Goal: Information Seeking & Learning: Learn about a topic

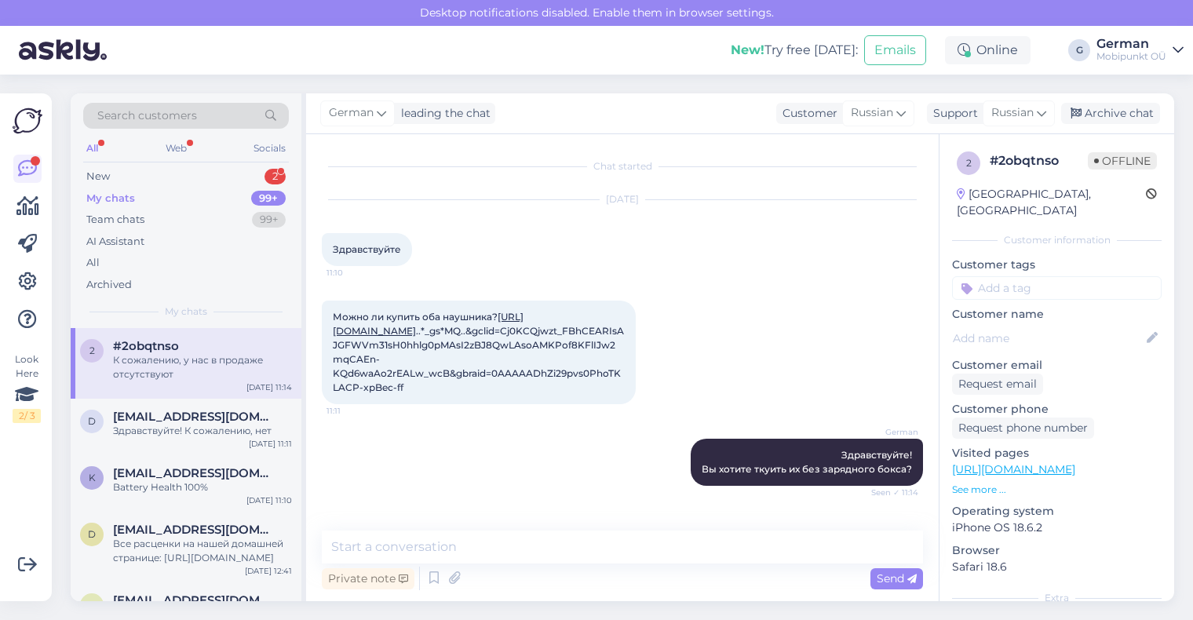
scroll to position [491, 0]
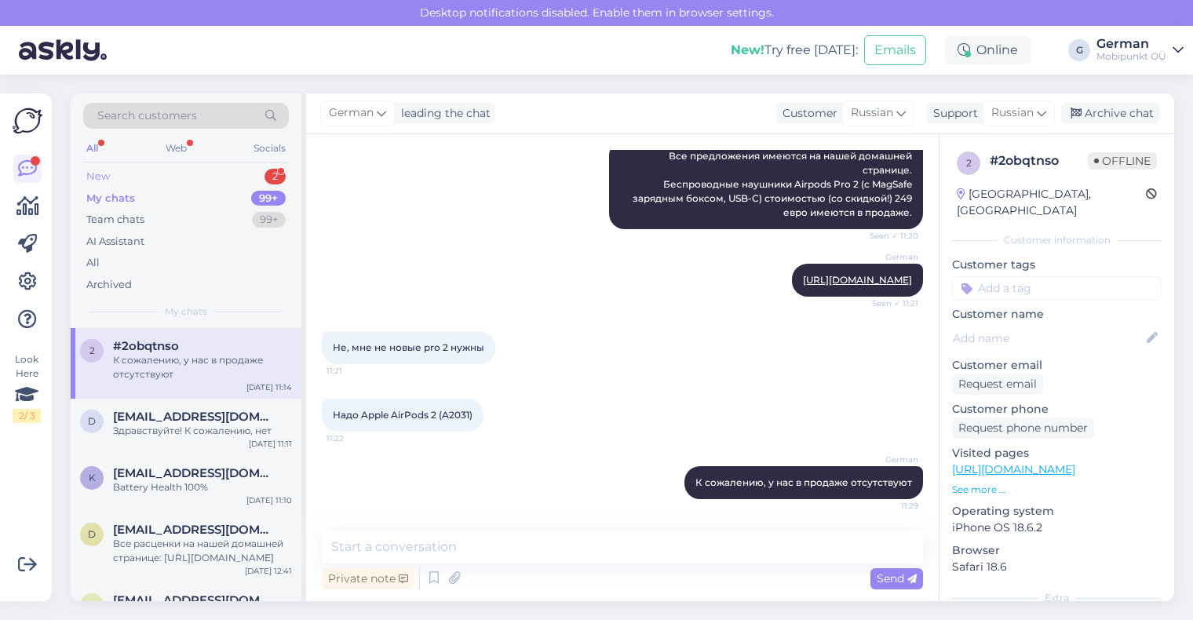
click at [108, 176] on div "New" at bounding box center [98, 177] width 24 height 16
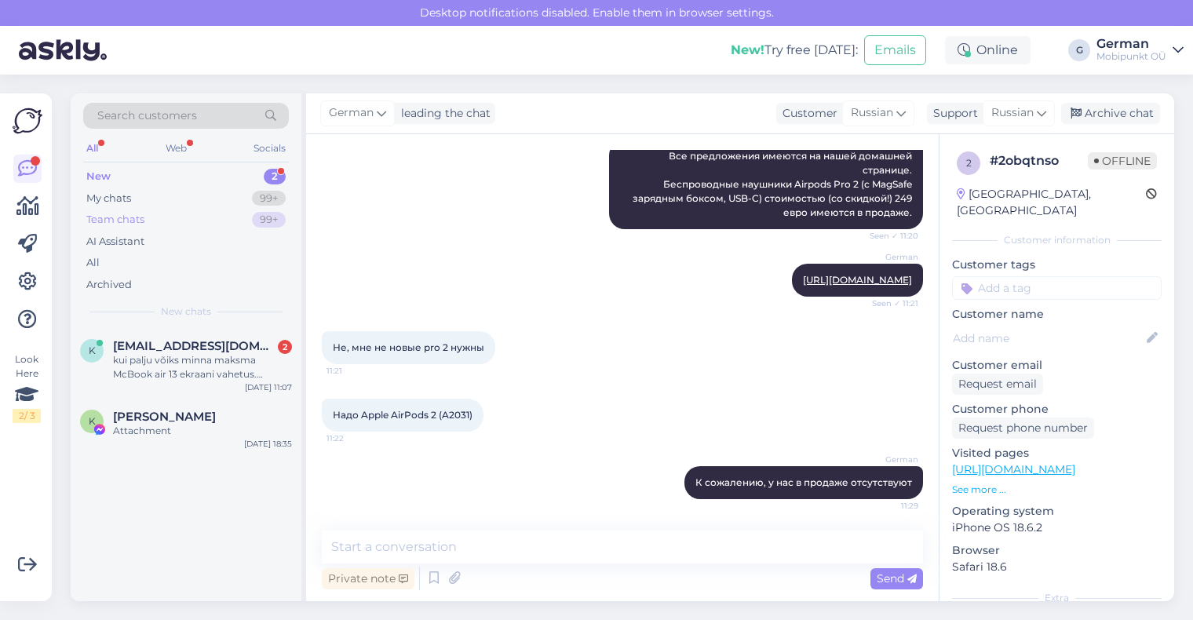
click at [131, 224] on div "Team chats" at bounding box center [115, 220] width 58 height 16
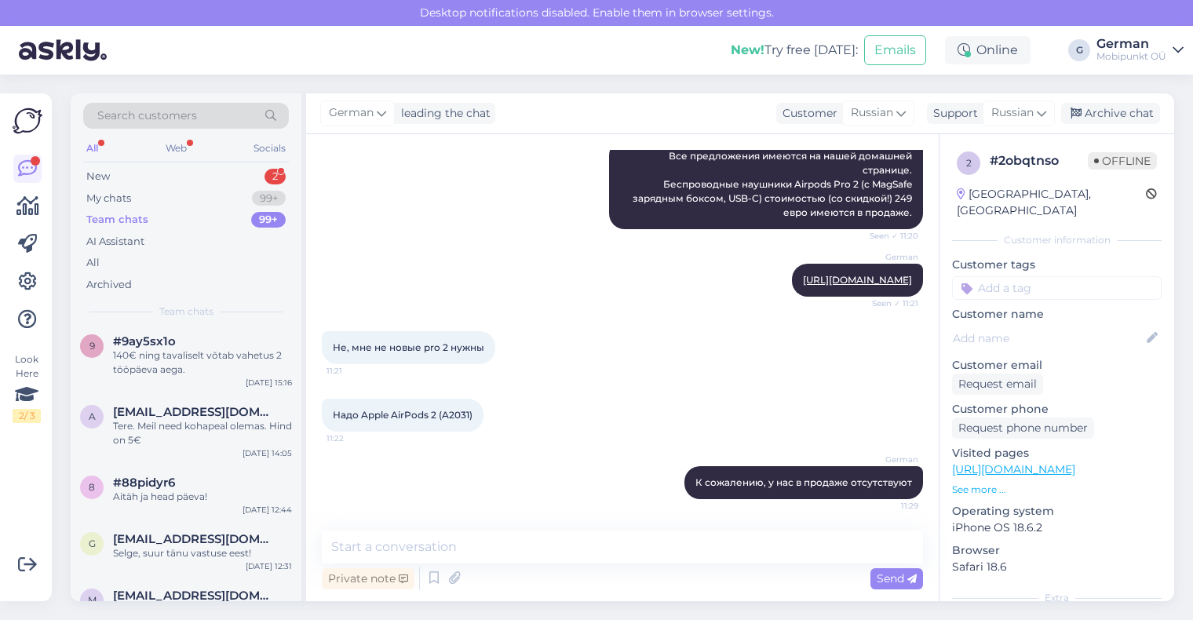
scroll to position [260, 0]
click at [191, 353] on div "140€ ning tavaliselt võtab vahetus 2 tööpäeva aega." at bounding box center [202, 362] width 179 height 28
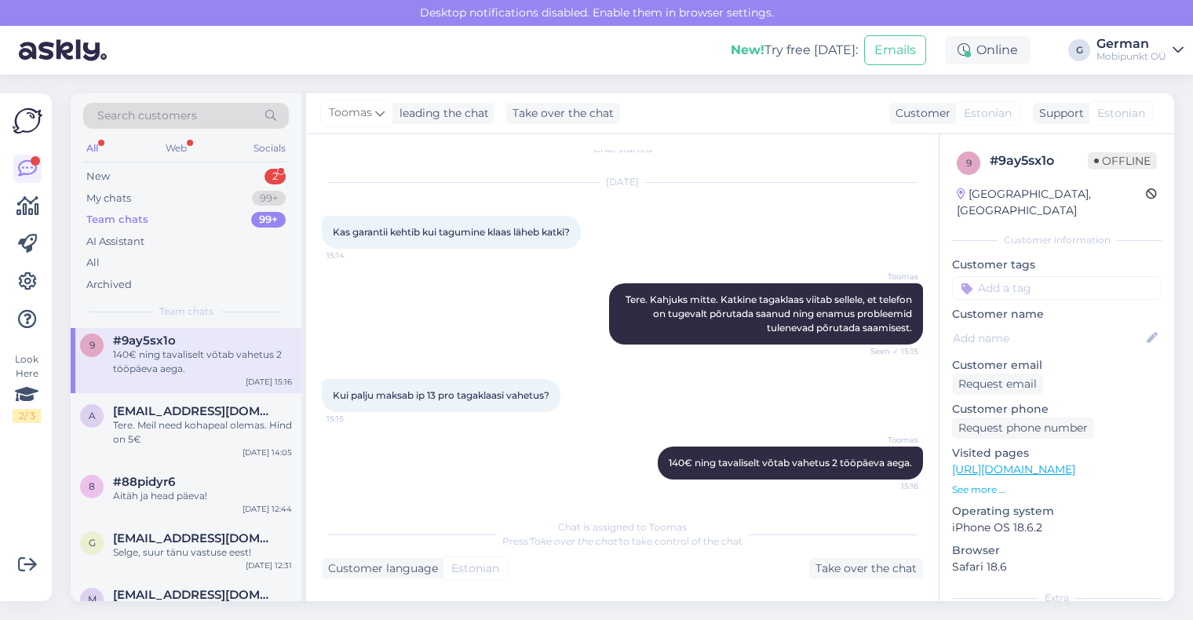
scroll to position [0, 0]
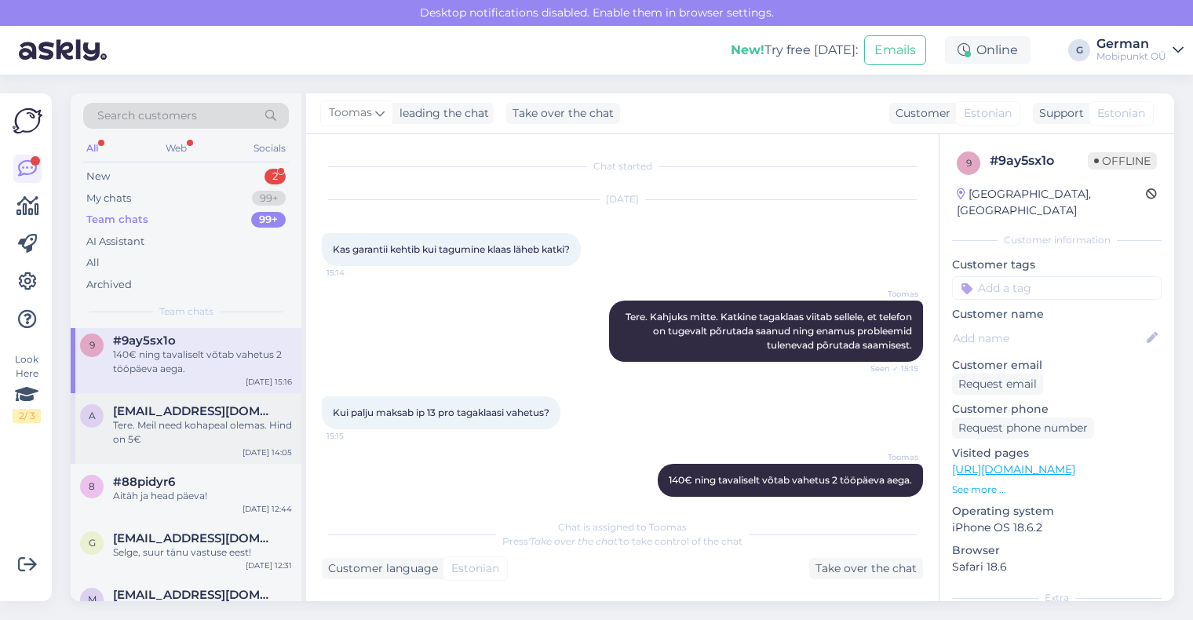
click at [182, 411] on span "[EMAIL_ADDRESS][DOMAIN_NAME]" at bounding box center [194, 411] width 163 height 14
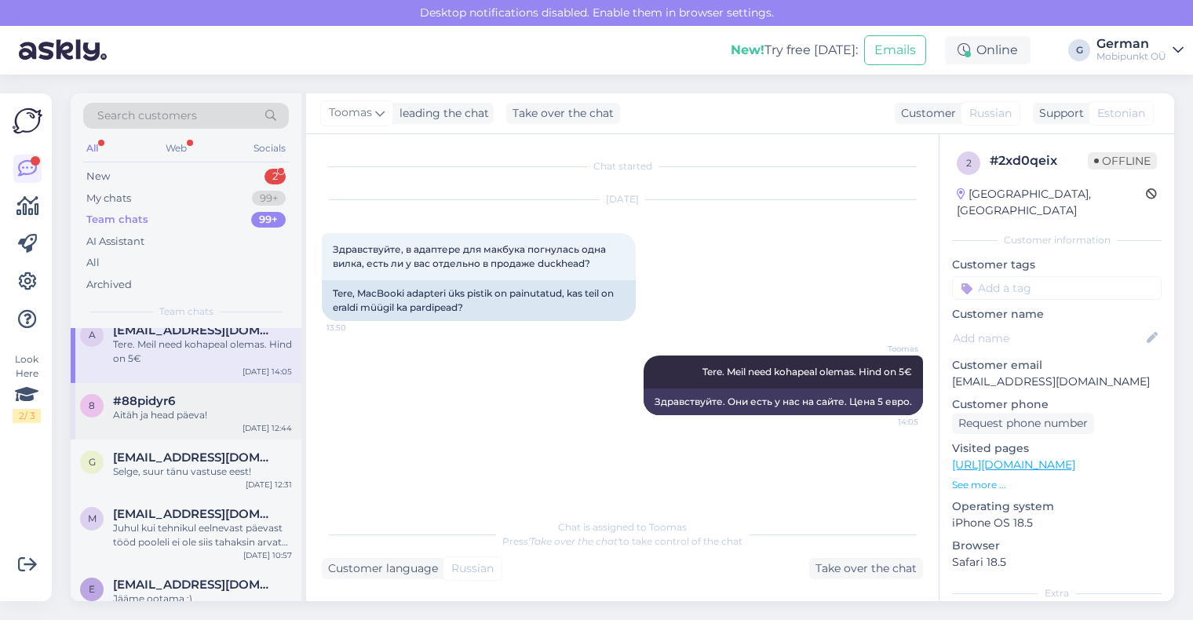
scroll to position [297, 0]
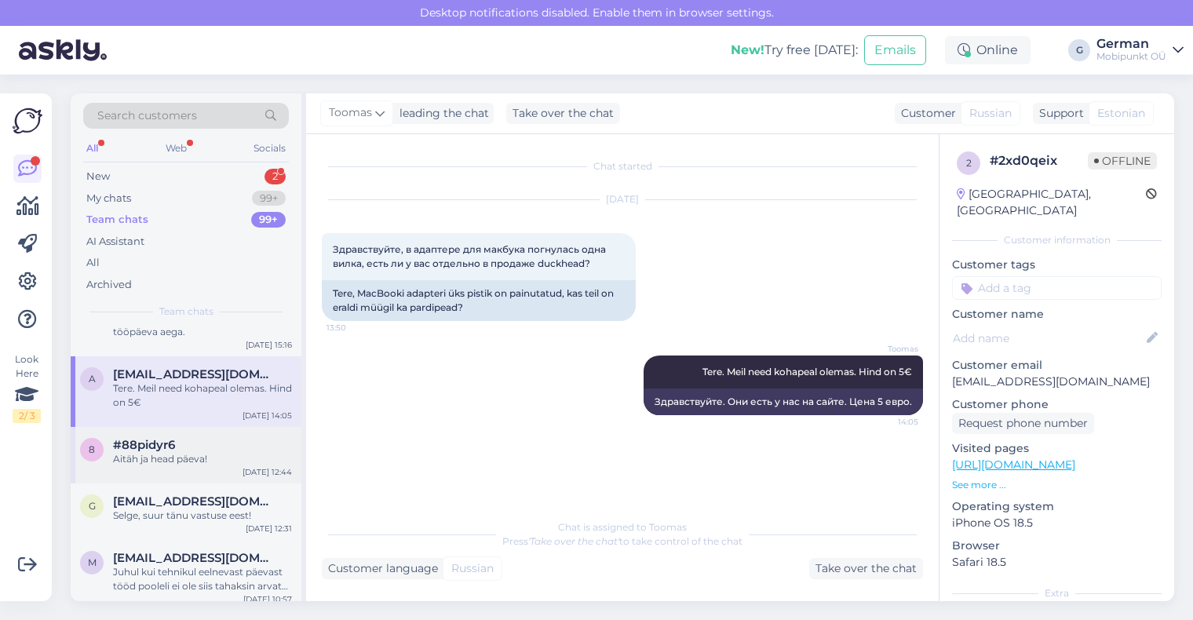
click at [174, 446] on span "#88pidyr6" at bounding box center [144, 445] width 62 height 14
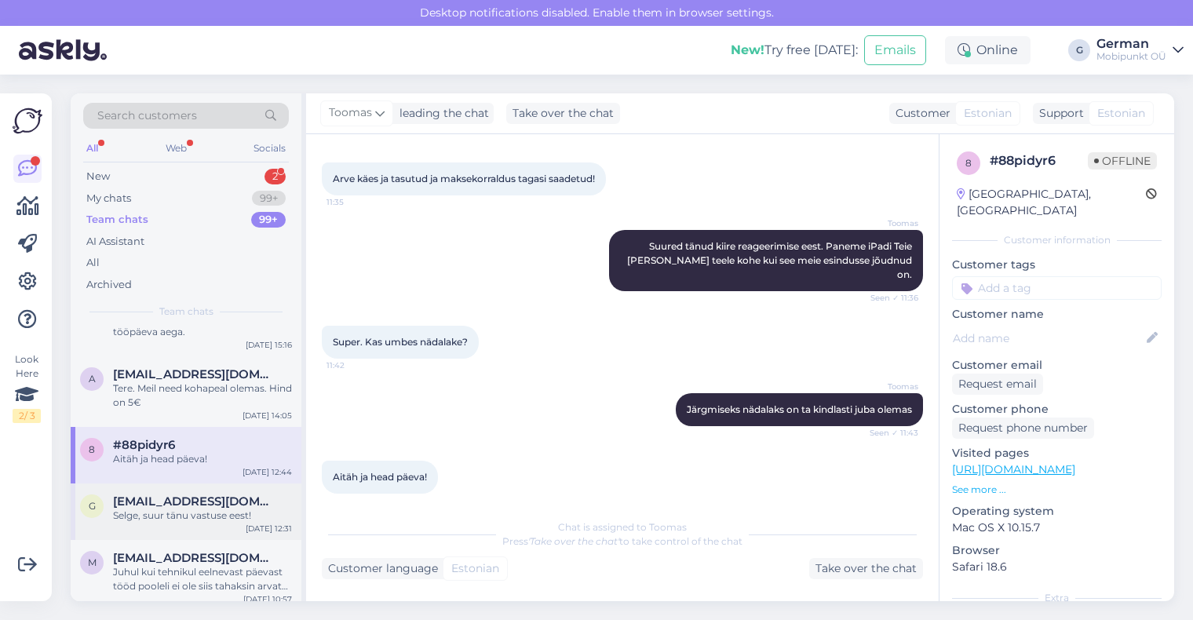
click at [180, 505] on span "[EMAIL_ADDRESS][DOMAIN_NAME]" at bounding box center [194, 502] width 163 height 14
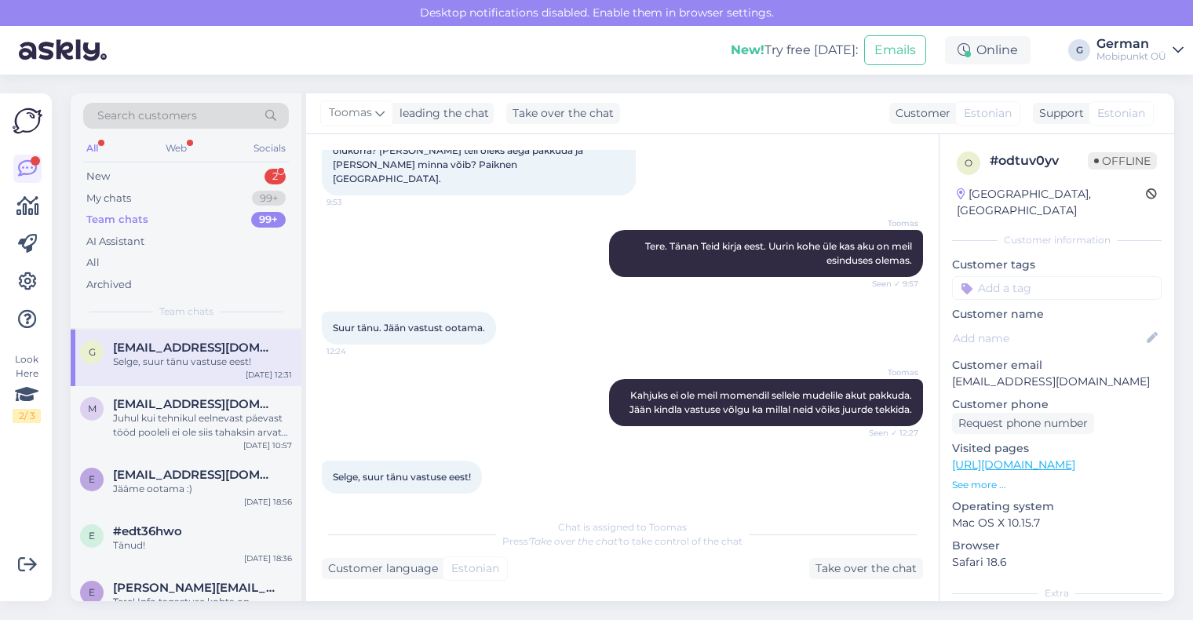
scroll to position [510, 0]
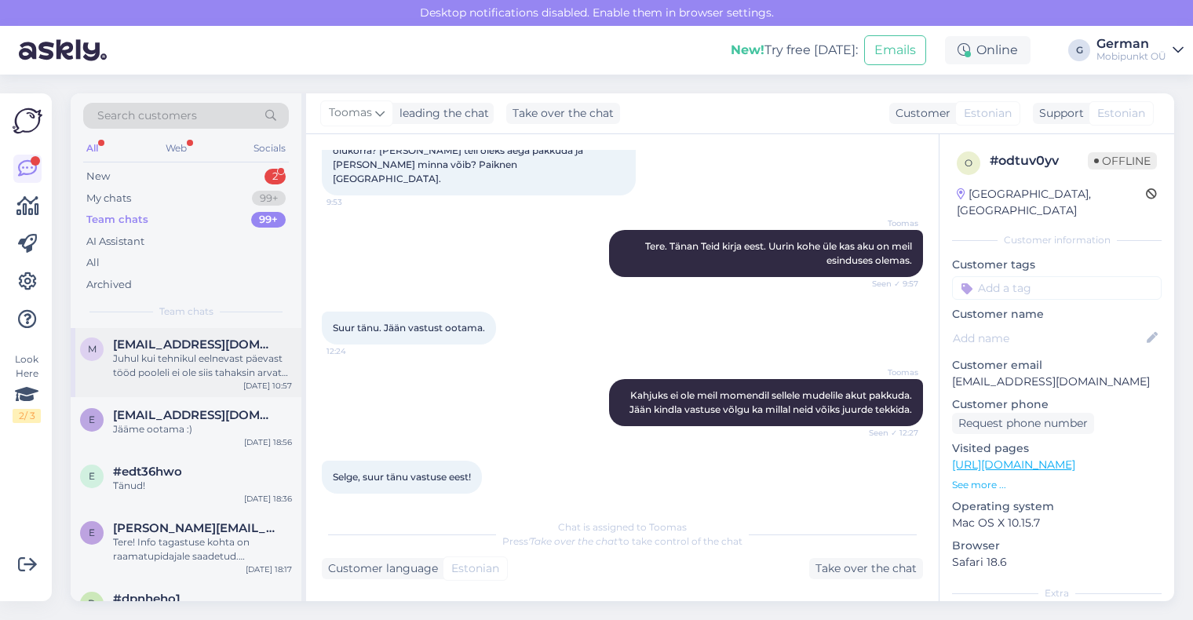
click at [188, 371] on div "Juhul kui tehnikul eelnevast päevast tööd pooleli ei ole siis tahaksin arvata k…" at bounding box center [202, 366] width 179 height 28
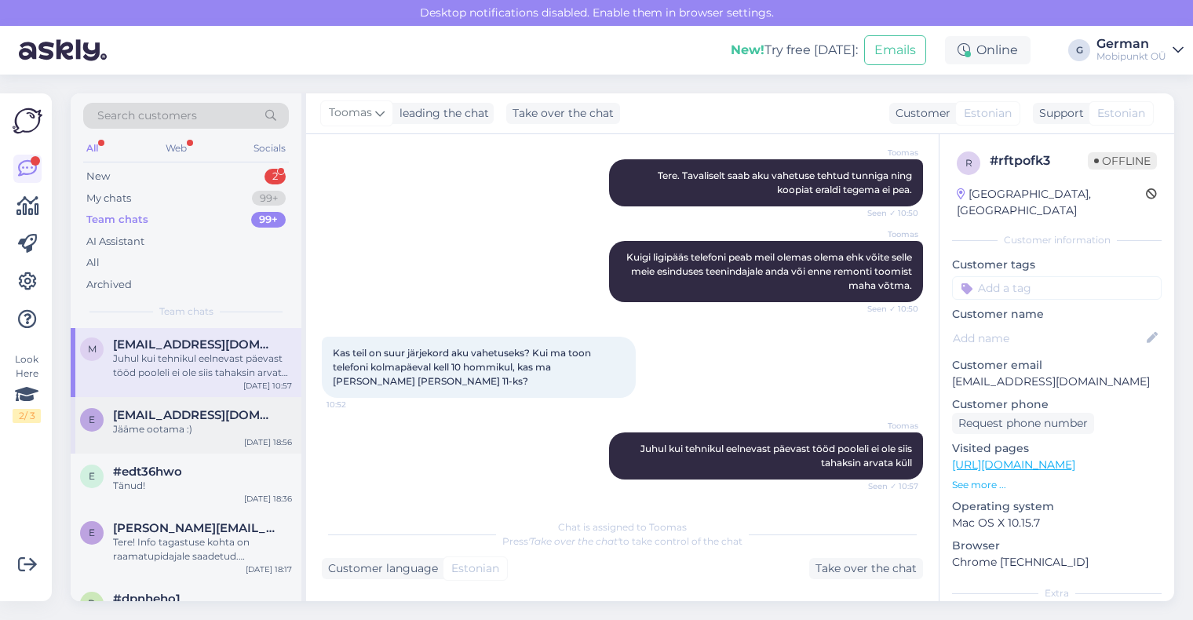
scroll to position [543, 0]
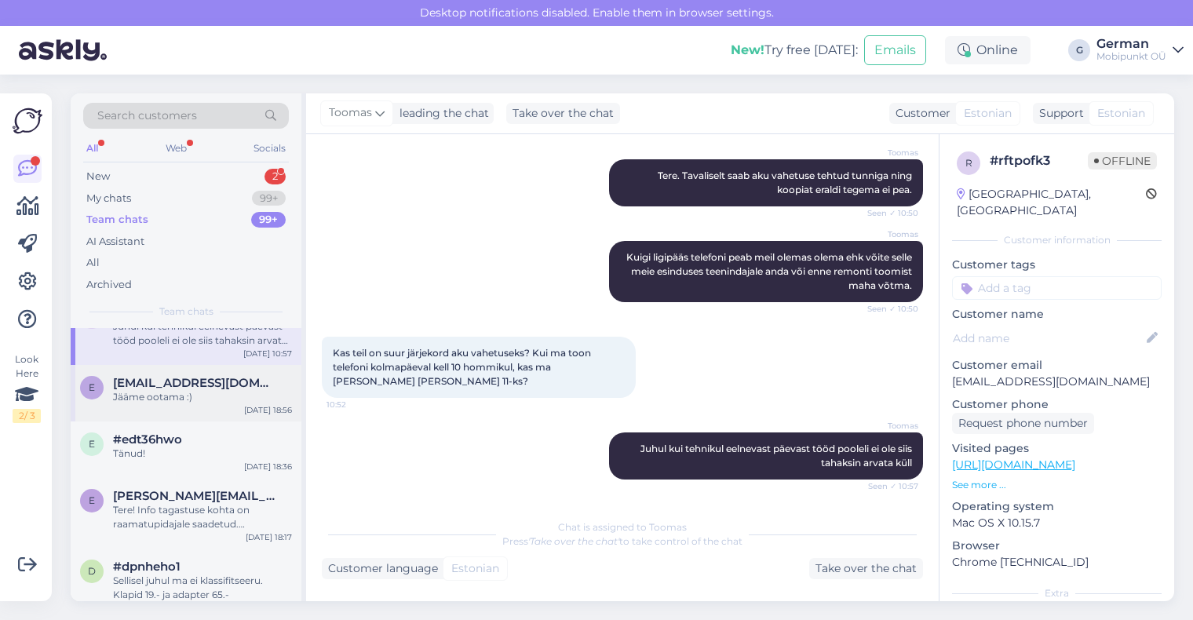
click at [240, 415] on div "e [EMAIL_ADDRESS][DOMAIN_NAME] Jääme ootama :) [DATE] 18:56" at bounding box center [186, 393] width 231 height 57
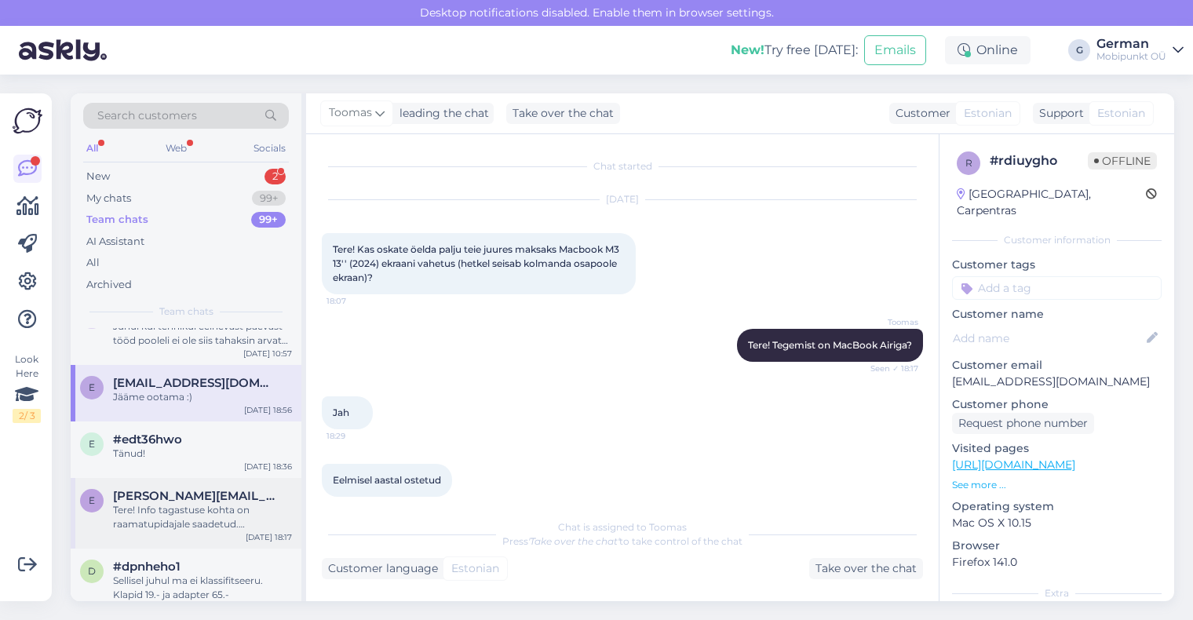
scroll to position [248, 0]
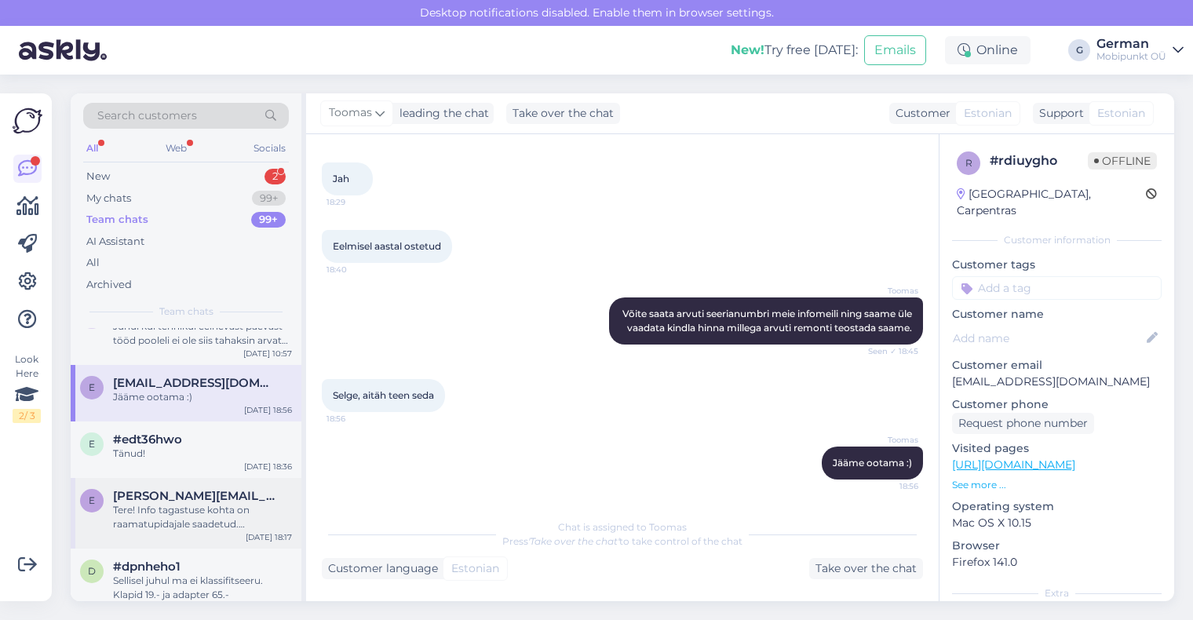
click at [211, 499] on span "[PERSON_NAME][EMAIL_ADDRESS][PERSON_NAME][DOMAIN_NAME]" at bounding box center [194, 496] width 163 height 14
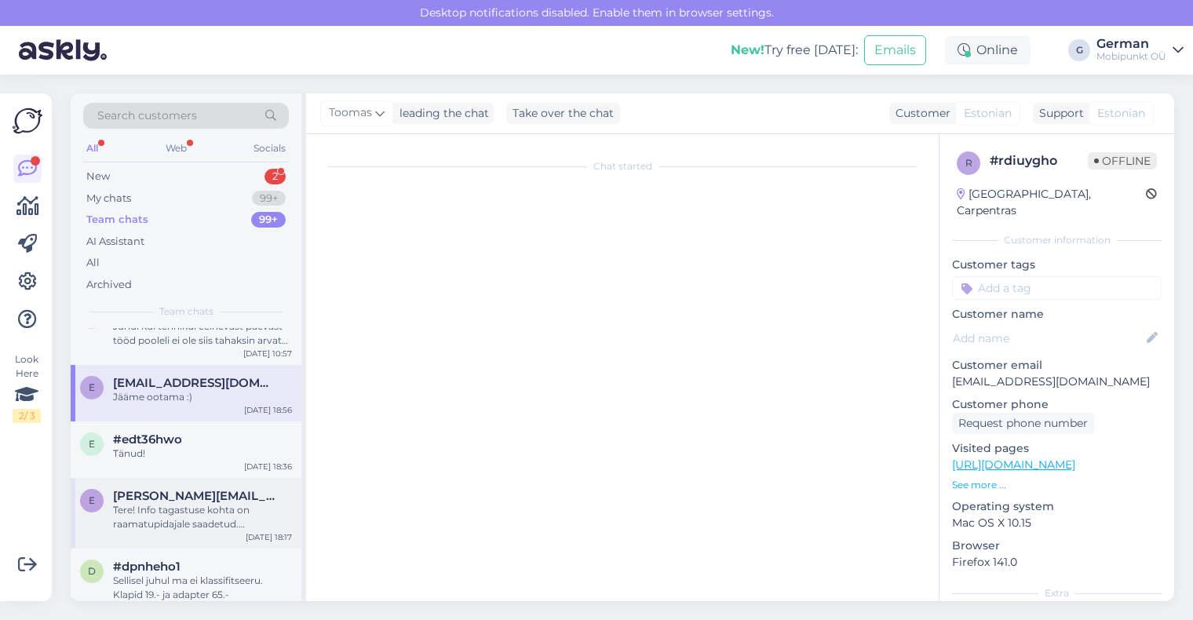
scroll to position [0, 0]
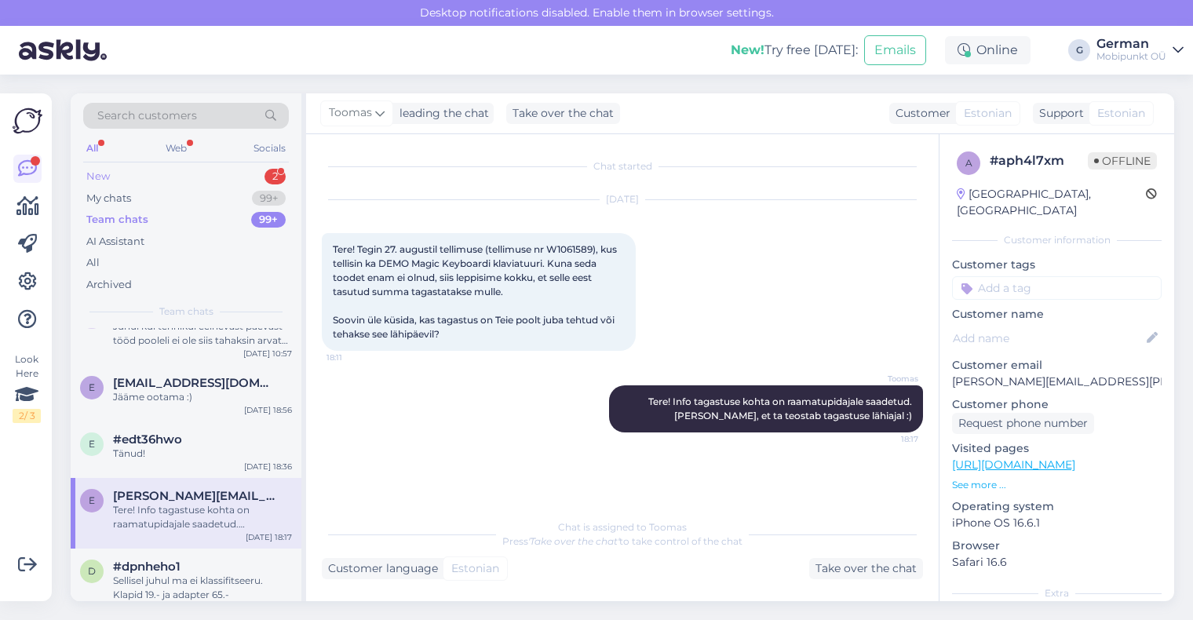
click at [107, 176] on div "New" at bounding box center [98, 177] width 24 height 16
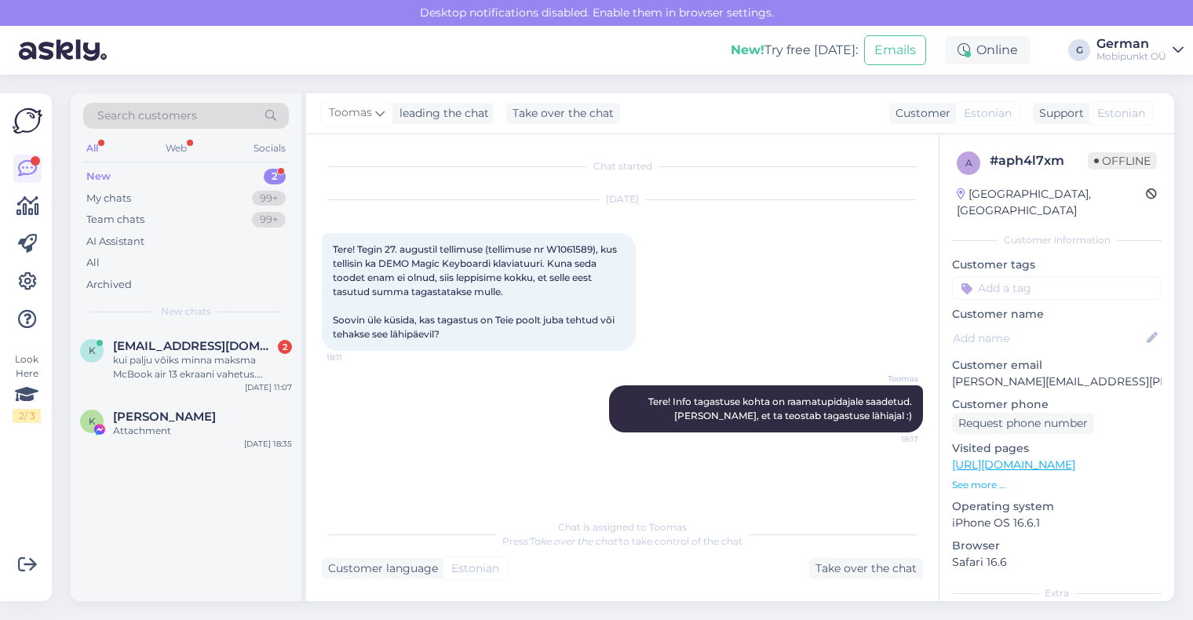
click at [96, 149] on div "All" at bounding box center [92, 148] width 18 height 20
